Goal: Task Accomplishment & Management: Complete application form

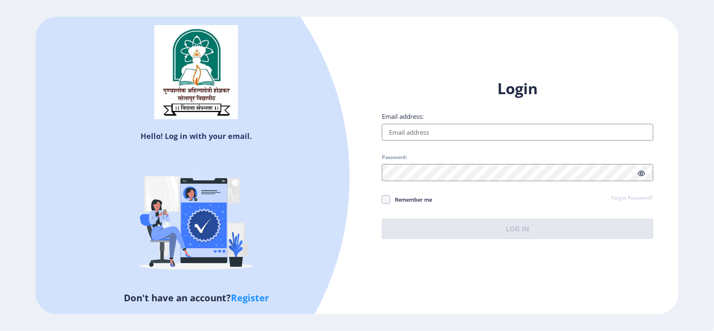
type input "[EMAIL_ADDRESS][DOMAIN_NAME]"
click at [406, 199] on span "Remember me" at bounding box center [411, 199] width 42 height 10
click at [382, 199] on input "Remember me" at bounding box center [382, 199] width 0 height 0
checkbox input "true"
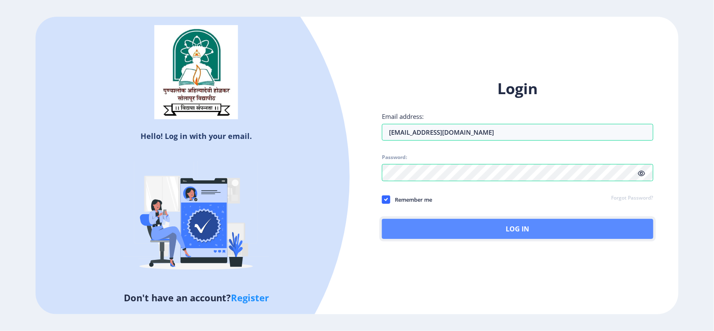
click at [432, 224] on button "Log In" at bounding box center [517, 229] width 271 height 20
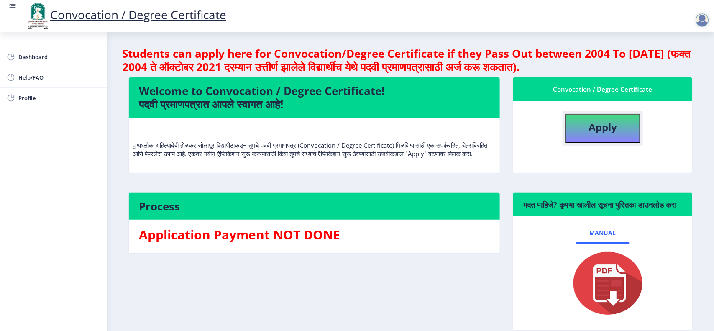
click at [597, 130] on b "Apply" at bounding box center [602, 127] width 28 height 14
select select
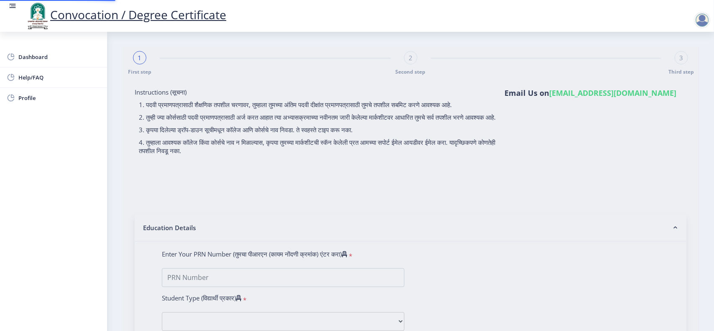
type input "SHINDE SUMIT BHASKAR"
type input "VANDANA"
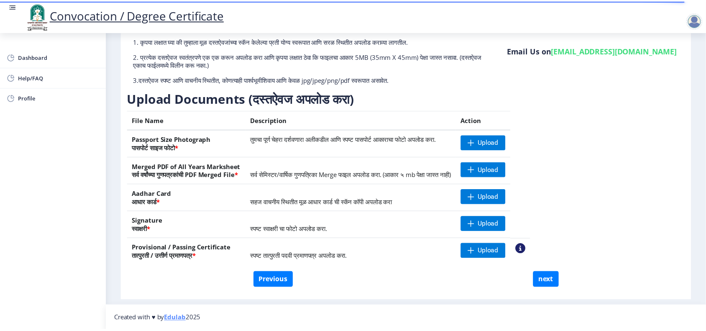
scroll to position [67, 0]
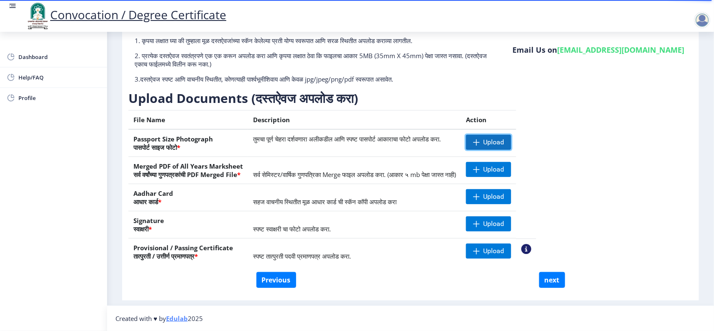
click at [504, 139] on span "Upload" at bounding box center [493, 142] width 21 height 8
click at [490, 143] on nb-action at bounding box center [478, 142] width 24 height 15
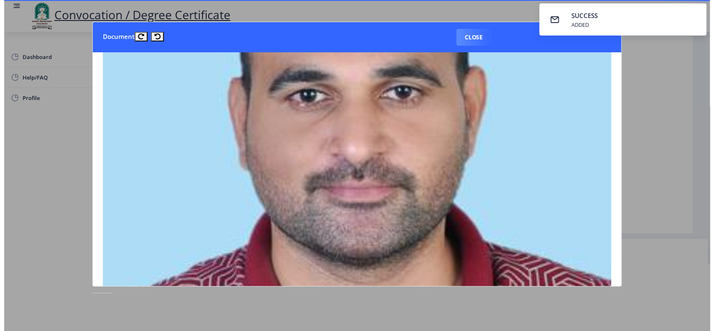
scroll to position [157, 0]
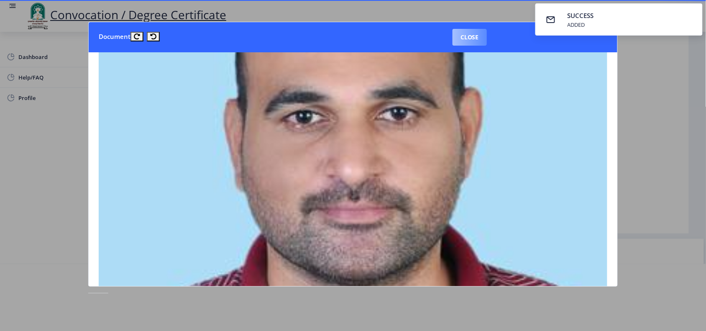
click at [457, 40] on button "Close" at bounding box center [469, 37] width 34 height 17
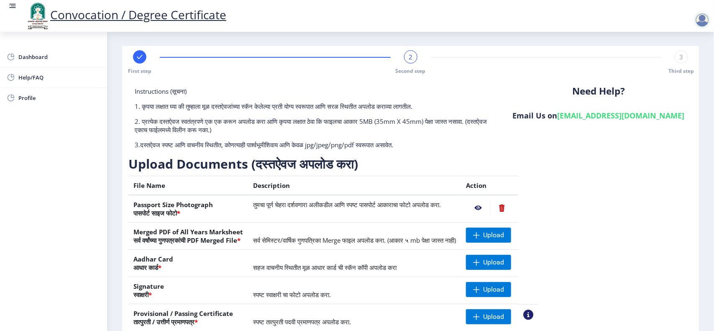
scroll to position [0, 0]
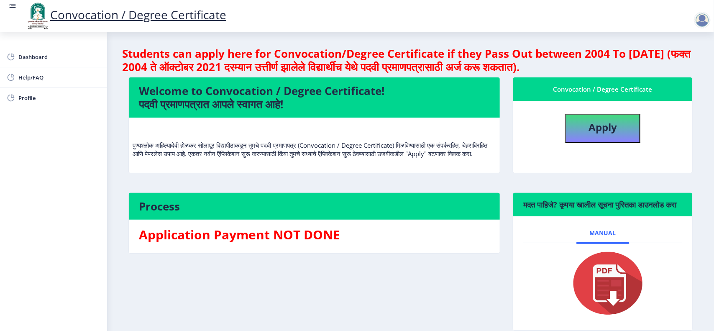
click at [37, 20] on img at bounding box center [37, 16] width 25 height 28
click at [705, 20] on div at bounding box center [702, 20] width 17 height 17
click at [47, 56] on span "Dashboard" at bounding box center [59, 57] width 82 height 10
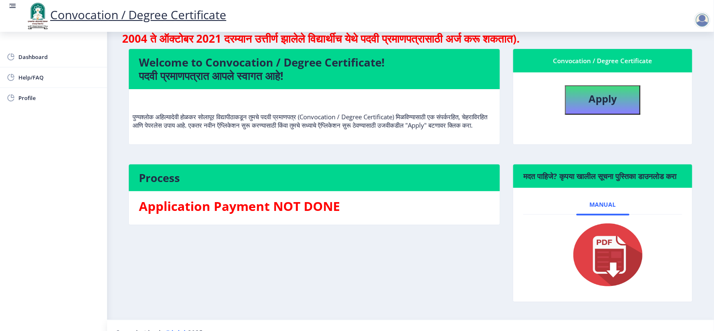
scroll to position [52, 0]
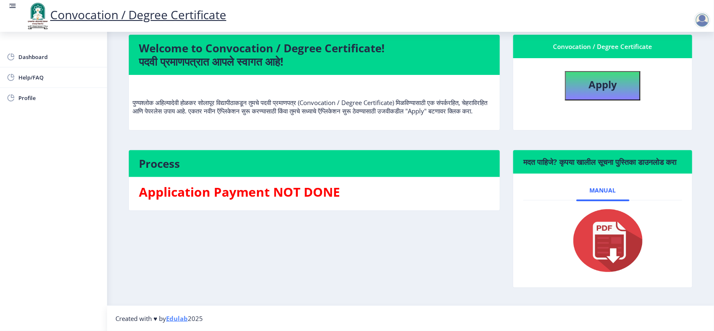
click at [613, 261] on img at bounding box center [603, 240] width 84 height 67
click at [615, 74] on button "Apply" at bounding box center [602, 85] width 75 height 29
select select
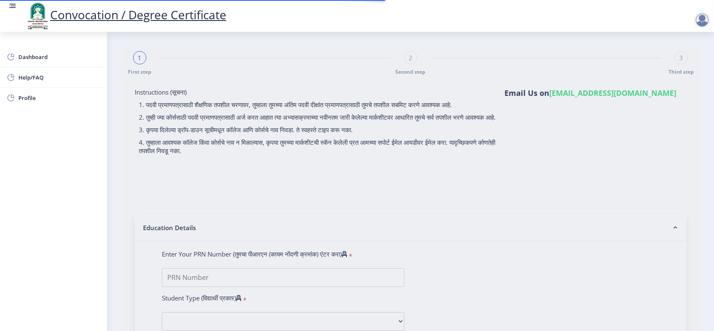
type input "SHINDE SUMIT BHASKAR"
type input "VANDANA"
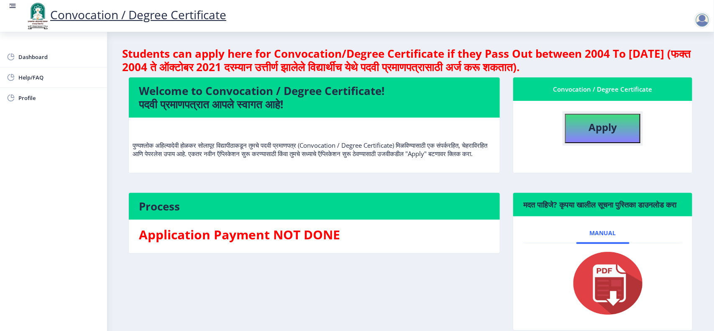
click at [594, 126] on b "Apply" at bounding box center [602, 127] width 28 height 14
select select
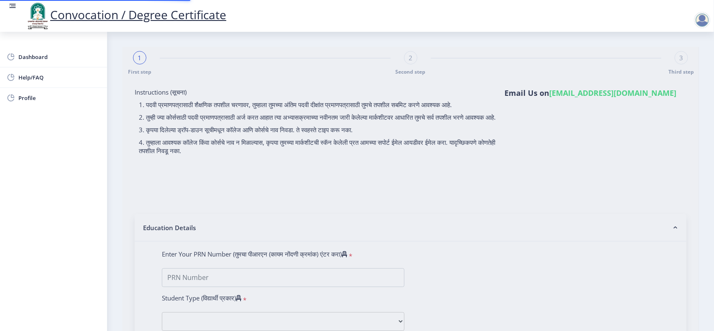
type input "SHINDE SUMIT BHASKAR"
type input "VANDANA"
type input "0800003554"
select select "Regular"
select select "2012"
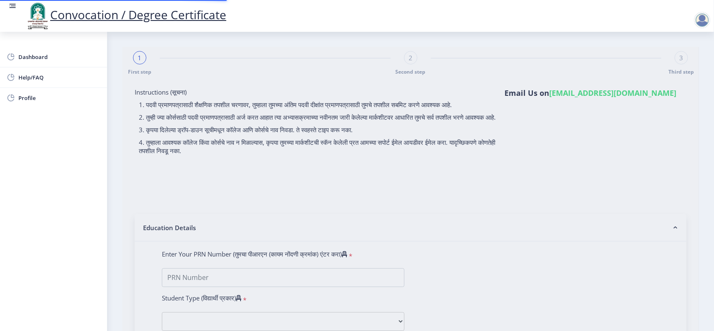
select select "December"
select select "FIRST CLASS"
type input "6277"
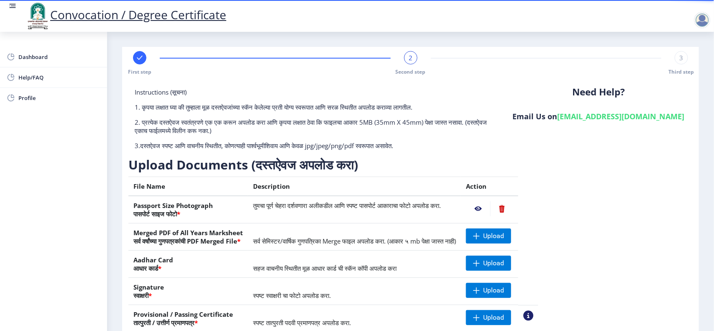
click at [651, 264] on div "Instructions (सूचना) 1. कृपया लक्षात घ्या की तुम्हाला मूळ दस्तऐवजांच्या स्कॅन क…" at bounding box center [410, 213] width 564 height 250
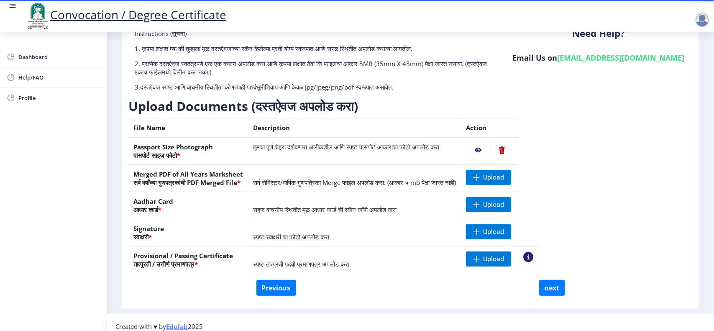
scroll to position [0, 8]
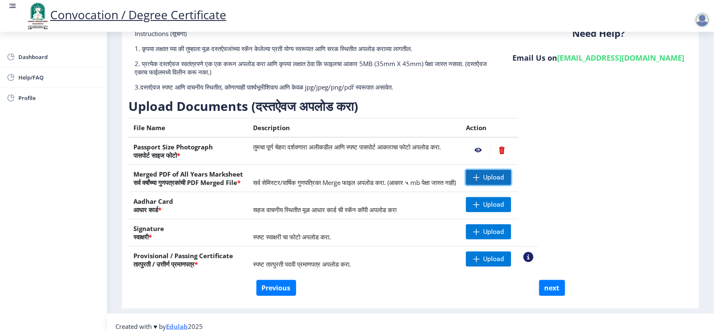
click at [504, 175] on span "Upload" at bounding box center [493, 177] width 21 height 8
